Goal: Find specific page/section: Find specific page/section

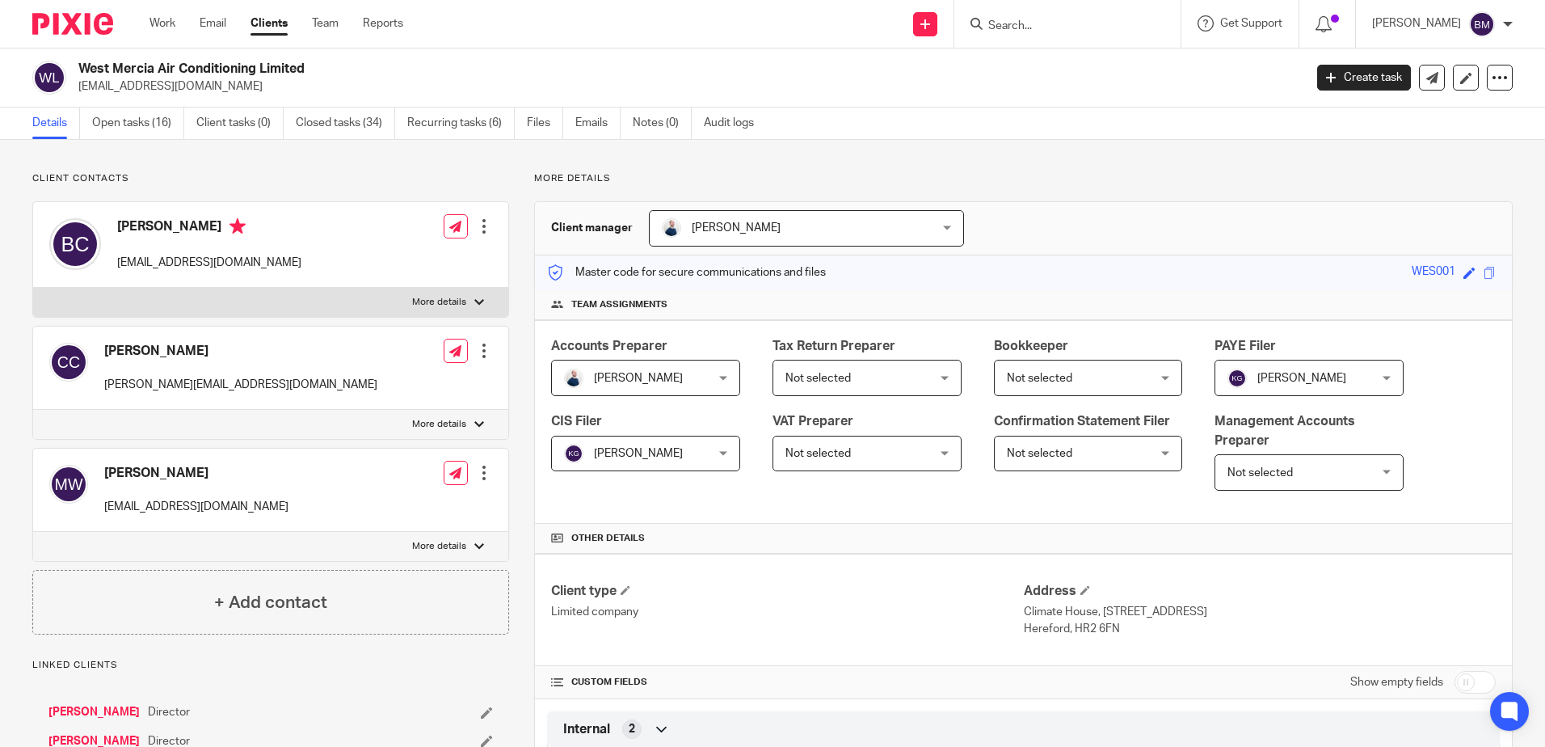
scroll to position [1293, 0]
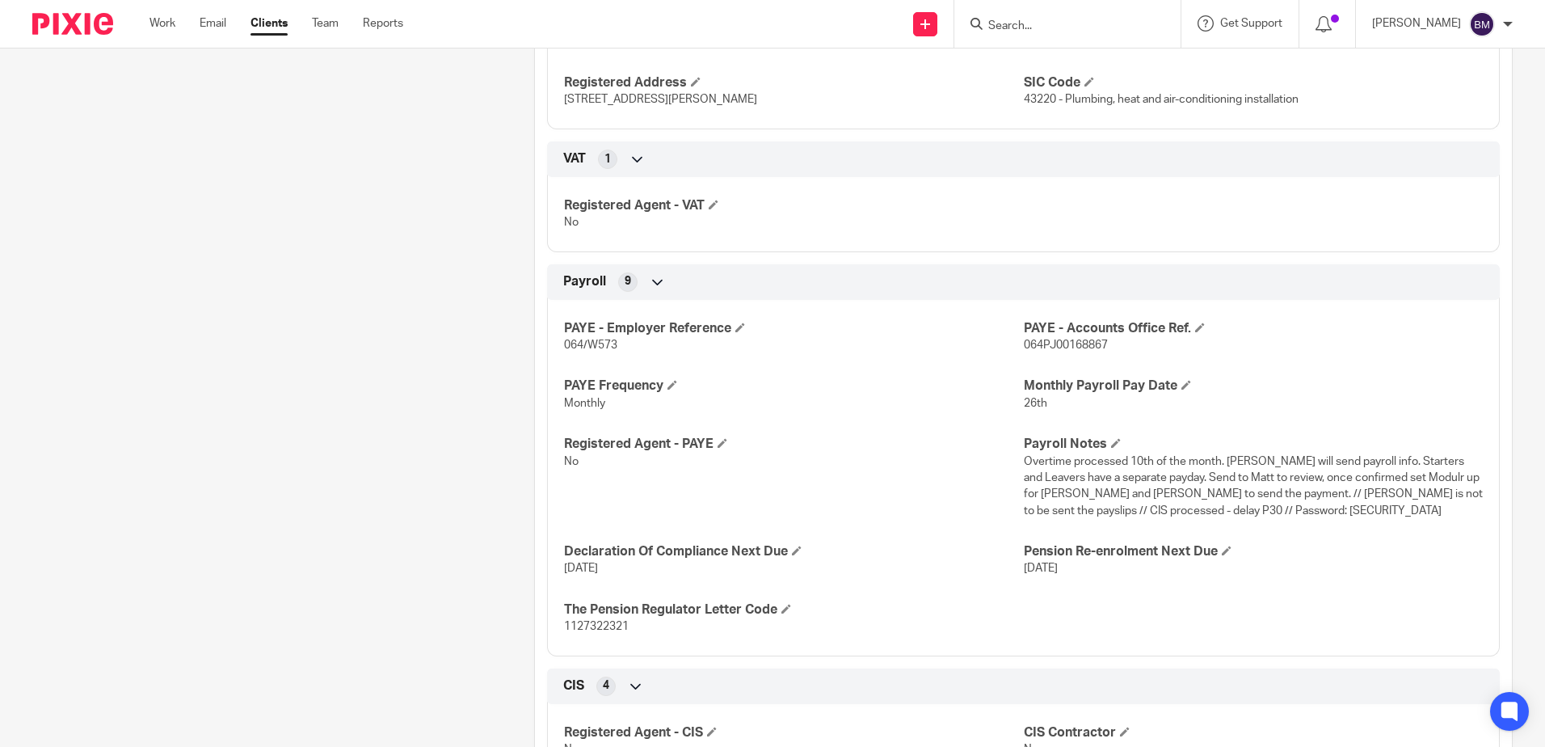
click at [1052, 26] on input "Search" at bounding box center [1059, 26] width 145 height 15
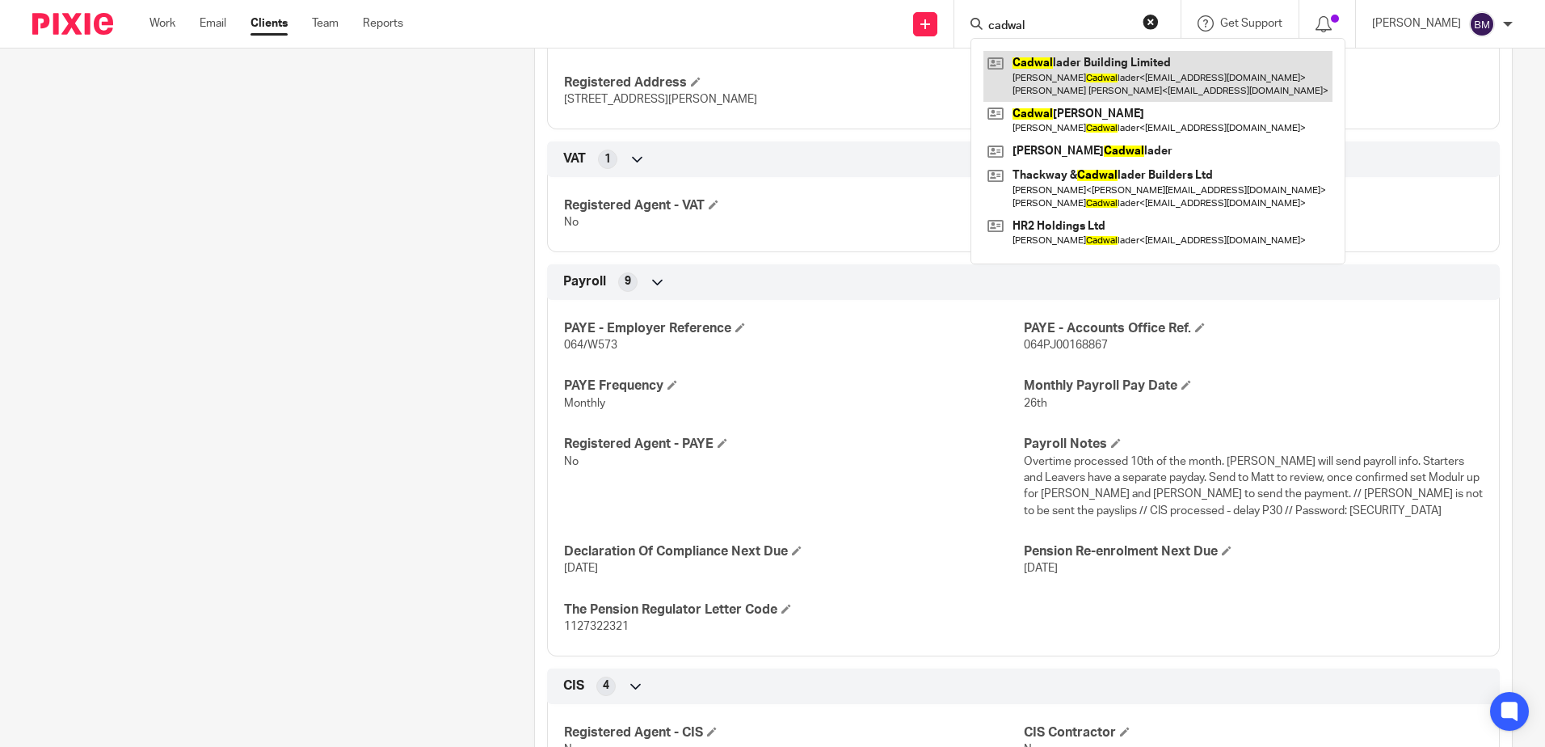
type input "cadwal"
click at [1092, 72] on link at bounding box center [1157, 76] width 349 height 50
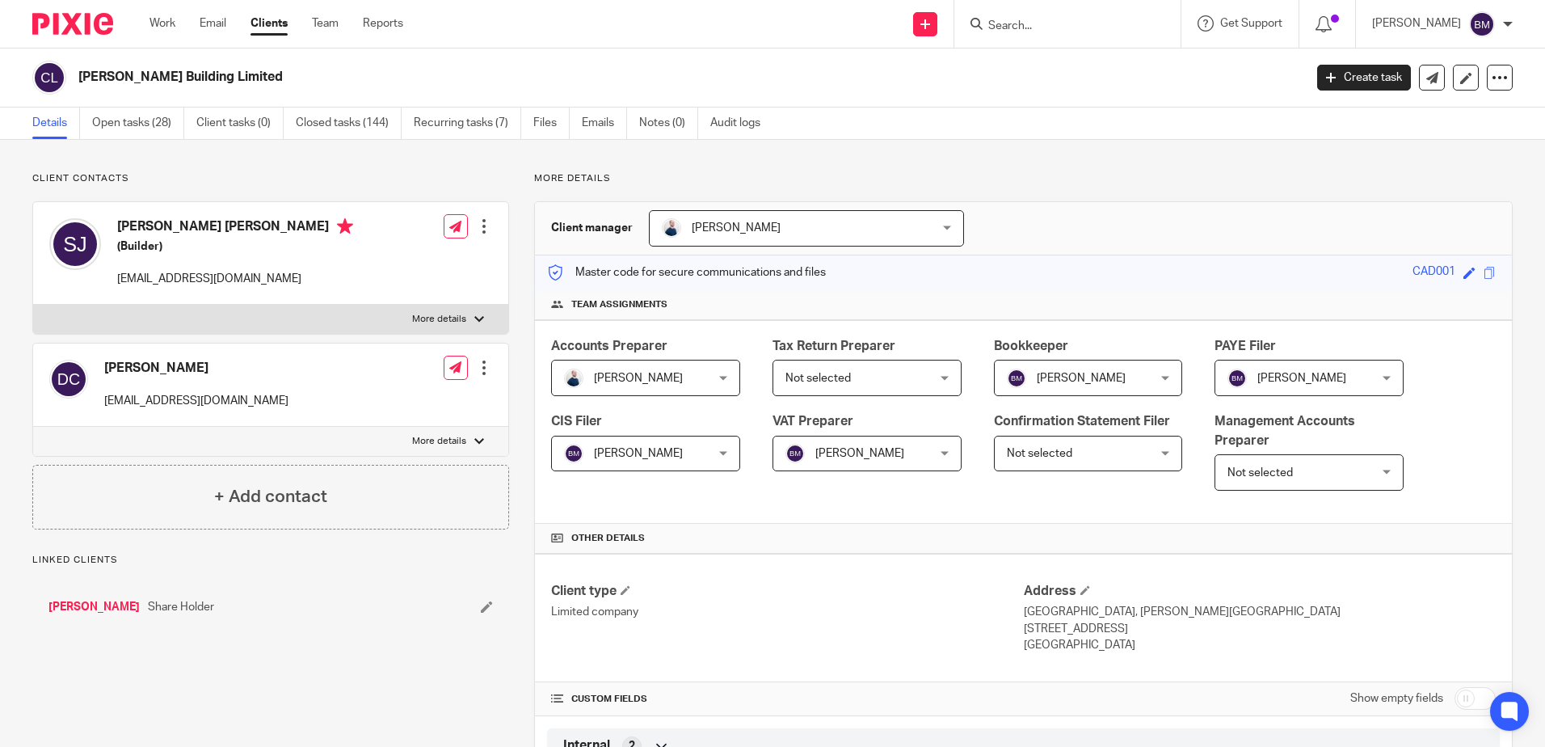
click at [476, 368] on div at bounding box center [484, 368] width 16 height 16
click at [295, 383] on div "[PERSON_NAME] [EMAIL_ADDRESS][DOMAIN_NAME] Edit contact Create client from cont…" at bounding box center [270, 384] width 475 height 83
click at [453, 435] on p "More details" at bounding box center [439, 441] width 54 height 13
click at [33, 427] on input "More details" at bounding box center [32, 426] width 1 height 1
checkbox input "true"
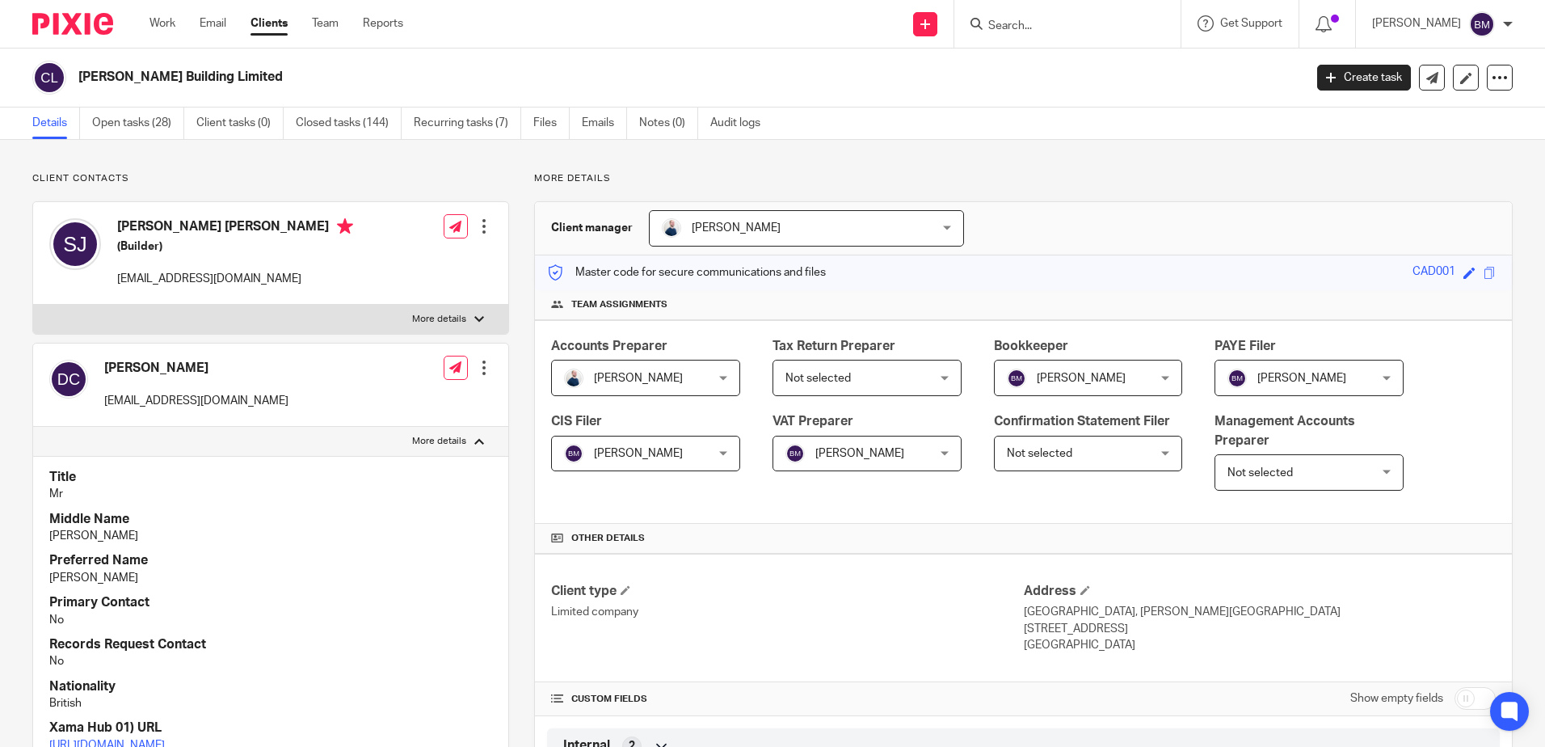
click at [458, 318] on p "More details" at bounding box center [439, 319] width 54 height 13
click at [33, 305] on input "More details" at bounding box center [32, 304] width 1 height 1
checkbox input "true"
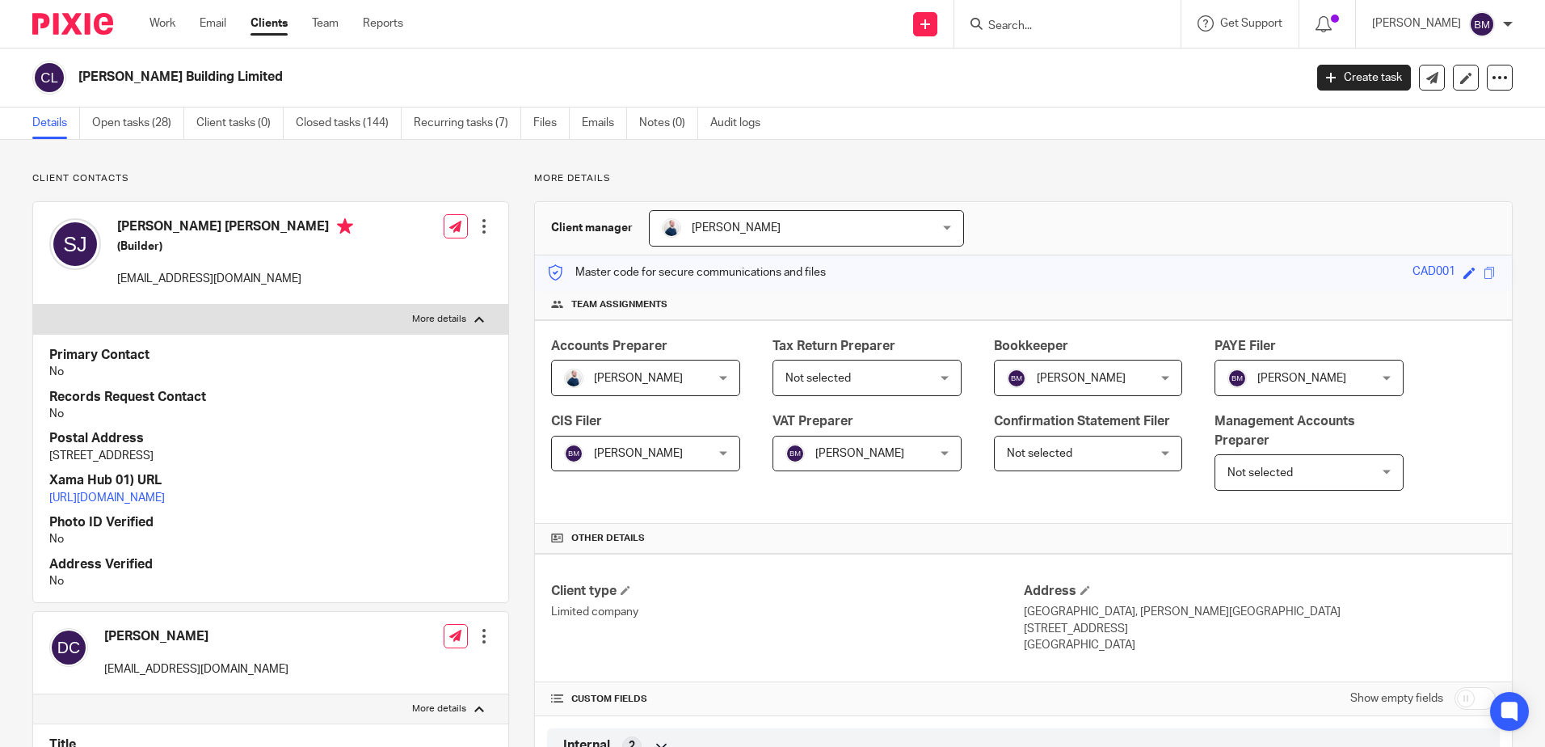
click at [1044, 28] on input "Search" at bounding box center [1059, 26] width 145 height 15
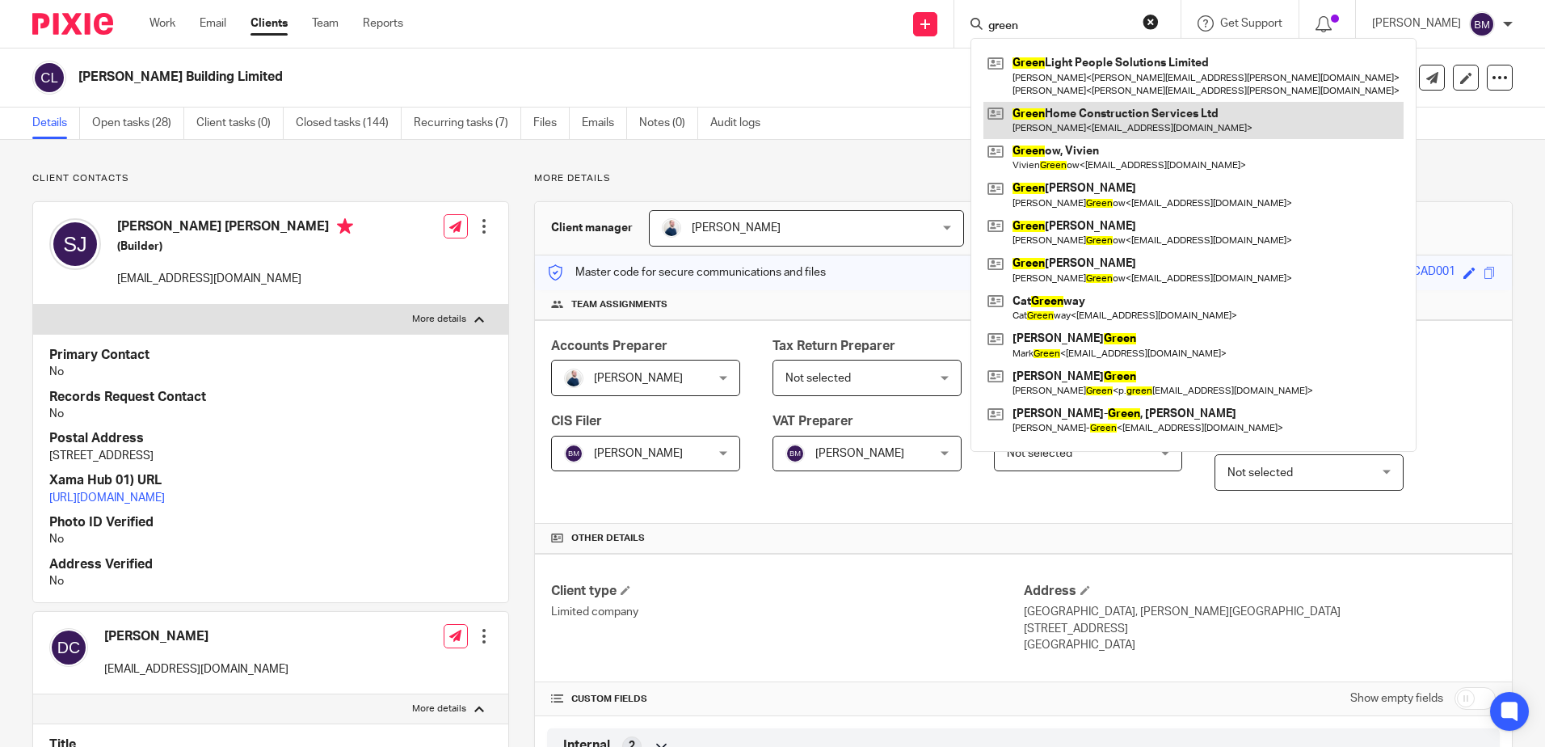
type input "green"
click at [1093, 112] on link at bounding box center [1193, 120] width 420 height 37
